Goal: Task Accomplishment & Management: Use online tool/utility

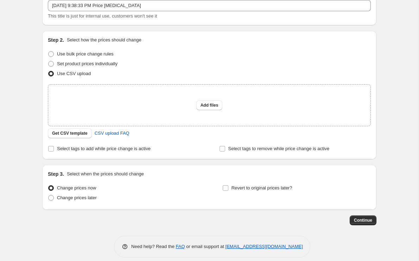
scroll to position [37, 0]
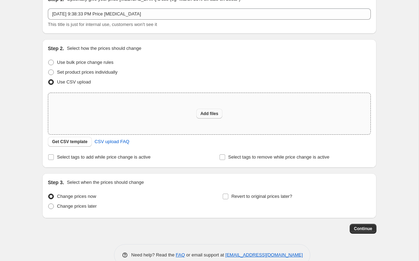
click at [208, 115] on span "Add files" at bounding box center [209, 114] width 18 height 6
type input "C:\fakepath\csv_template_user_66225.csv"
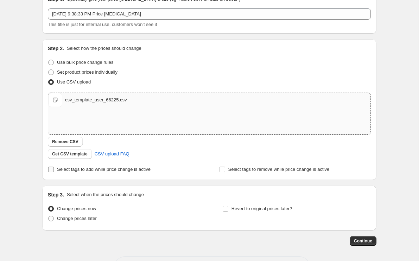
click at [63, 167] on span "Select tags to add while price change is active" at bounding box center [103, 169] width 93 height 5
click at [54, 167] on input "Select tags to add while price change is active" at bounding box center [51, 170] width 6 height 6
checkbox input "true"
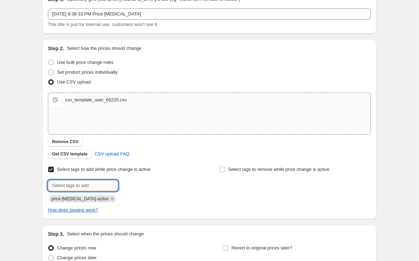
click at [71, 183] on input "text" at bounding box center [83, 185] width 70 height 11
type input "sale"
click at [221, 169] on input "Select tags to remove while price change is active" at bounding box center [222, 170] width 6 height 6
checkbox input "true"
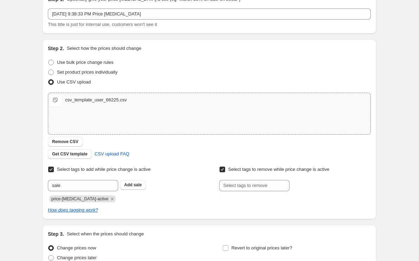
scroll to position [37, 0]
click at [87, 186] on input "sale" at bounding box center [83, 185] width 70 height 11
type input "sale"
click at [136, 183] on span "sale" at bounding box center [138, 184] width 8 height 5
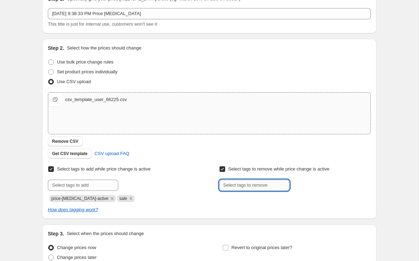
click at [254, 185] on input "text" at bounding box center [254, 185] width 70 height 11
click at [128, 200] on icon "Remove sale" at bounding box center [131, 199] width 6 height 6
click at [223, 170] on input "Select tags to remove while price change is active" at bounding box center [222, 170] width 6 height 6
checkbox input "false"
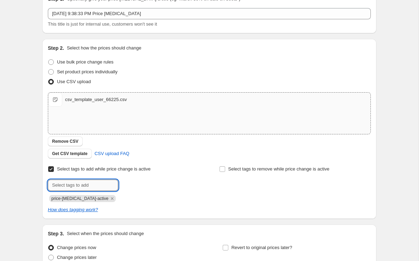
click at [84, 182] on input "text" at bounding box center [83, 185] width 70 height 11
type input "normal"
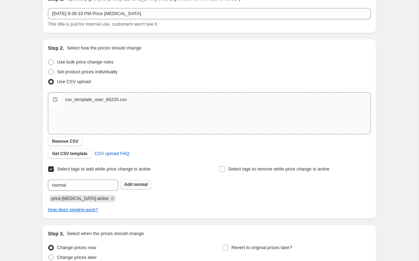
click at [132, 184] on b "Add" at bounding box center [128, 184] width 8 height 5
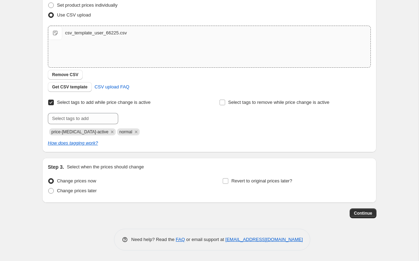
scroll to position [0, 0]
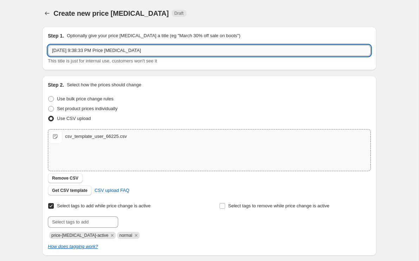
click at [163, 52] on input "Oct 13, 2025, 9:38:33 PM Price change job" at bounding box center [209, 50] width 323 height 11
type input "FREESTYLE 3 Launch + Fall Sale"
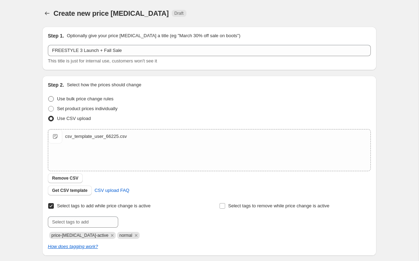
click at [53, 99] on span at bounding box center [51, 99] width 6 height 6
click at [48, 97] on input "Use bulk price change rules" at bounding box center [48, 96] width 0 height 0
radio input "true"
select select "percentage"
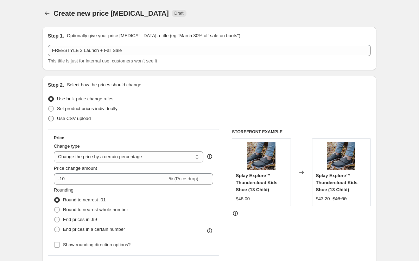
click at [51, 118] on span at bounding box center [51, 119] width 6 height 6
click at [48, 116] on input "Use CSV upload" at bounding box center [48, 116] width 0 height 0
radio input "true"
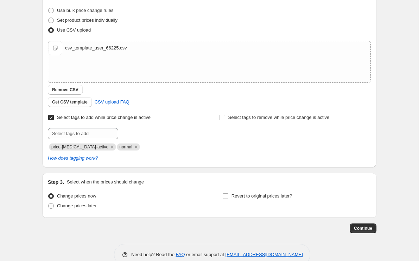
scroll to position [93, 0]
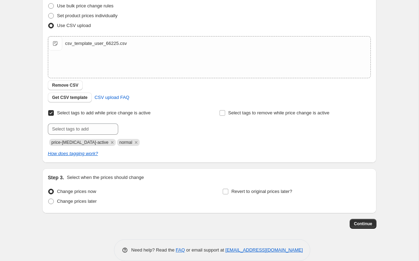
drag, startPoint x: 356, startPoint y: 227, endPoint x: 320, endPoint y: 224, distance: 36.0
click at [320, 224] on div "Continue" at bounding box center [209, 224] width 334 height 10
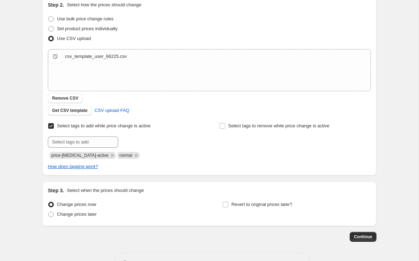
scroll to position [104, 0]
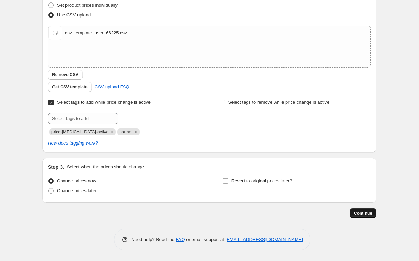
click at [354, 215] on span "Continue" at bounding box center [363, 214] width 18 height 6
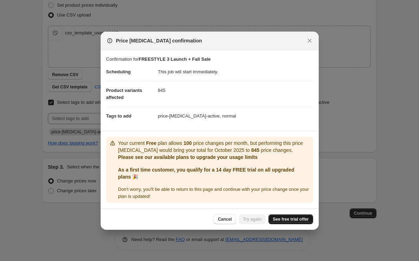
click at [280, 220] on span "See free trial offer" at bounding box center [290, 220] width 36 height 6
click at [295, 217] on span "See free trial offer" at bounding box center [290, 220] width 36 height 6
click at [281, 222] on link "See free trial offer" at bounding box center [290, 220] width 44 height 10
click at [222, 220] on span "Cancel" at bounding box center [225, 220] width 14 height 6
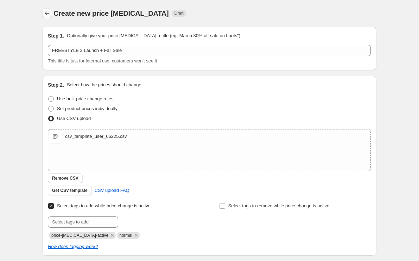
click at [46, 12] on icon "Price change jobs" at bounding box center [47, 13] width 7 height 7
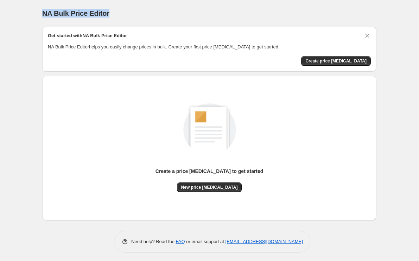
drag, startPoint x: 39, startPoint y: 16, endPoint x: 144, endPoint y: 12, distance: 105.9
click at [144, 12] on div "NA Bulk Price Editor. This page is ready NA Bulk Price Editor Get started with …" at bounding box center [209, 132] width 351 height 264
click at [144, 12] on div "NA Bulk Price Editor" at bounding box center [209, 13] width 334 height 10
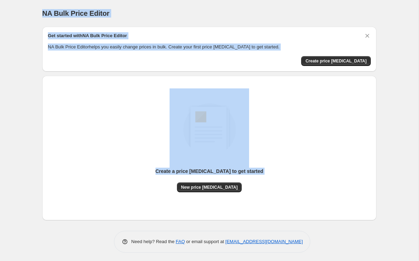
drag, startPoint x: 244, startPoint y: 203, endPoint x: 40, endPoint y: 12, distance: 279.7
click at [40, 12] on div "NA Bulk Price Editor. This page is ready NA Bulk Price Editor Get started with …" at bounding box center [209, 132] width 351 height 264
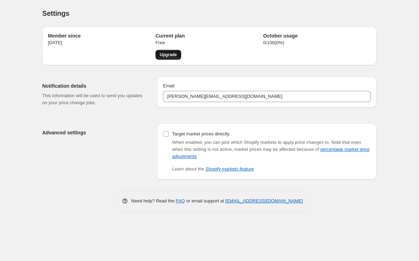
click at [173, 56] on span "Upgrade" at bounding box center [168, 55] width 17 height 6
click at [176, 51] on link "Upgrade" at bounding box center [168, 55] width 26 height 10
